Goal: Task Accomplishment & Management: Use online tool/utility

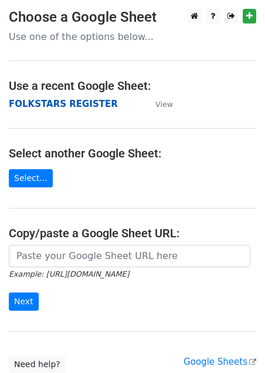
click at [45, 104] on strong "FOLKSTARS REGISTER" at bounding box center [63, 104] width 109 height 11
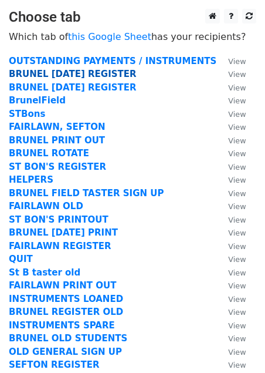
click at [55, 72] on strong "BRUNEL MONDAY REGISTER" at bounding box center [73, 74] width 128 height 11
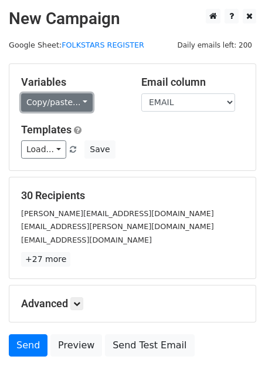
click at [82, 102] on link "Copy/paste..." at bounding box center [57, 102] width 72 height 18
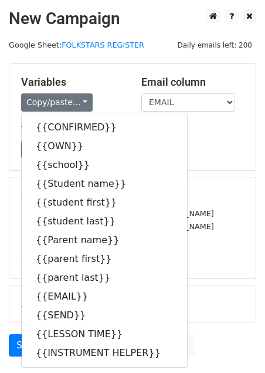
click at [221, 135] on h5 "Templates" at bounding box center [132, 129] width 223 height 13
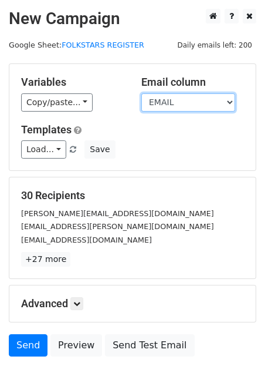
click at [177, 93] on select "CONFIRMED OWN school Student name student first student last Parent name parent…" at bounding box center [188, 102] width 94 height 18
select select "SEND"
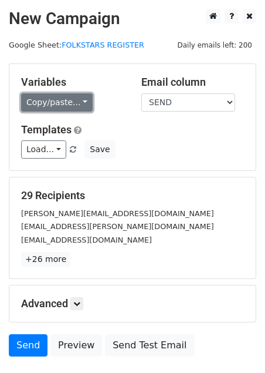
click at [84, 100] on link "Copy/paste..." at bounding box center [57, 102] width 72 height 18
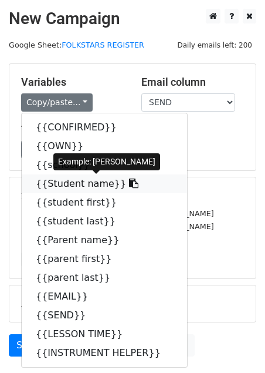
click at [81, 184] on link "{{Student name}}" at bounding box center [104, 183] width 165 height 19
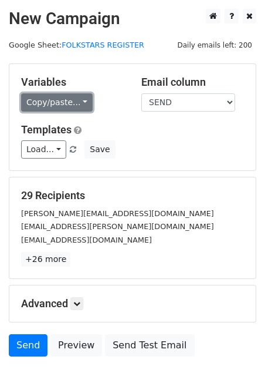
click at [84, 103] on link "Copy/paste..." at bounding box center [57, 102] width 72 height 18
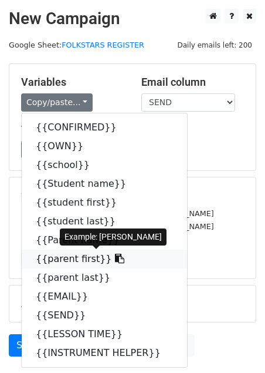
click at [74, 262] on link "{{parent first}}" at bounding box center [104, 258] width 165 height 19
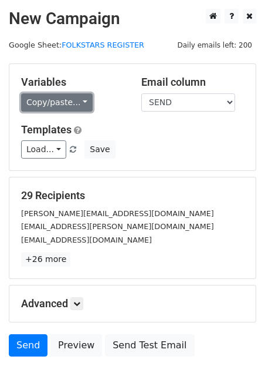
click at [82, 100] on link "Copy/paste..." at bounding box center [57, 102] width 72 height 18
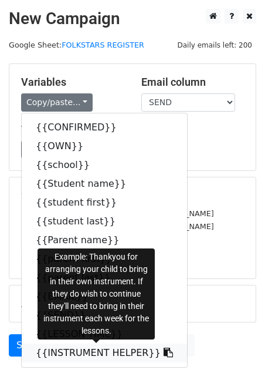
click at [75, 347] on link "{{INSTRUMENT HELPER}}" at bounding box center [104, 352] width 165 height 19
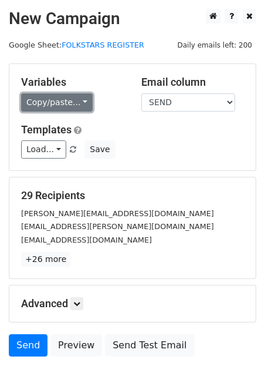
click at [70, 102] on link "Copy/paste..." at bounding box center [57, 102] width 72 height 18
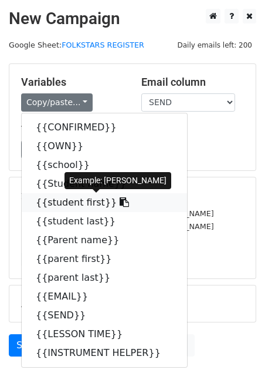
click at [60, 204] on link "{{student first}}" at bounding box center [104, 202] width 165 height 19
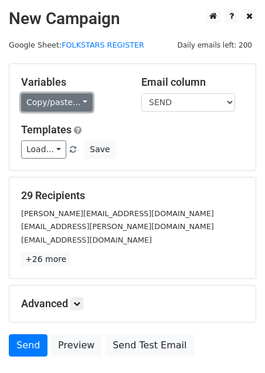
click at [87, 102] on link "Copy/paste..." at bounding box center [57, 102] width 72 height 18
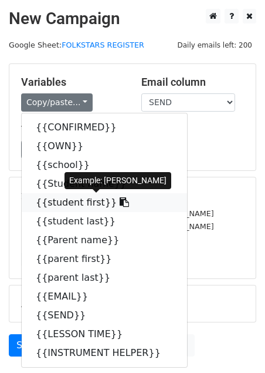
click at [76, 204] on link "{{student first}}" at bounding box center [104, 202] width 165 height 19
